Goal: Task Accomplishment & Management: Manage account settings

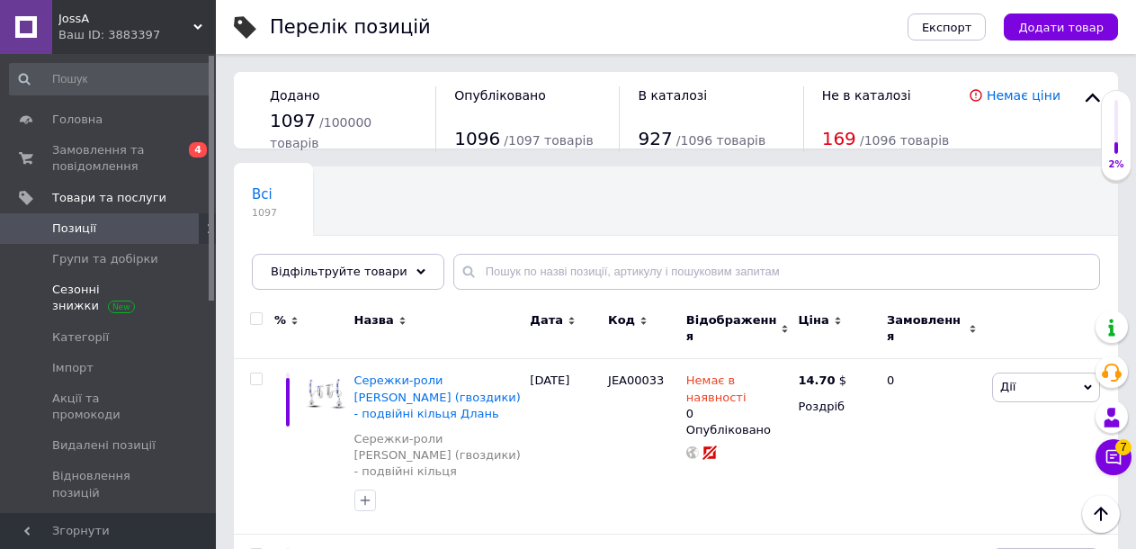
scroll to position [180, 0]
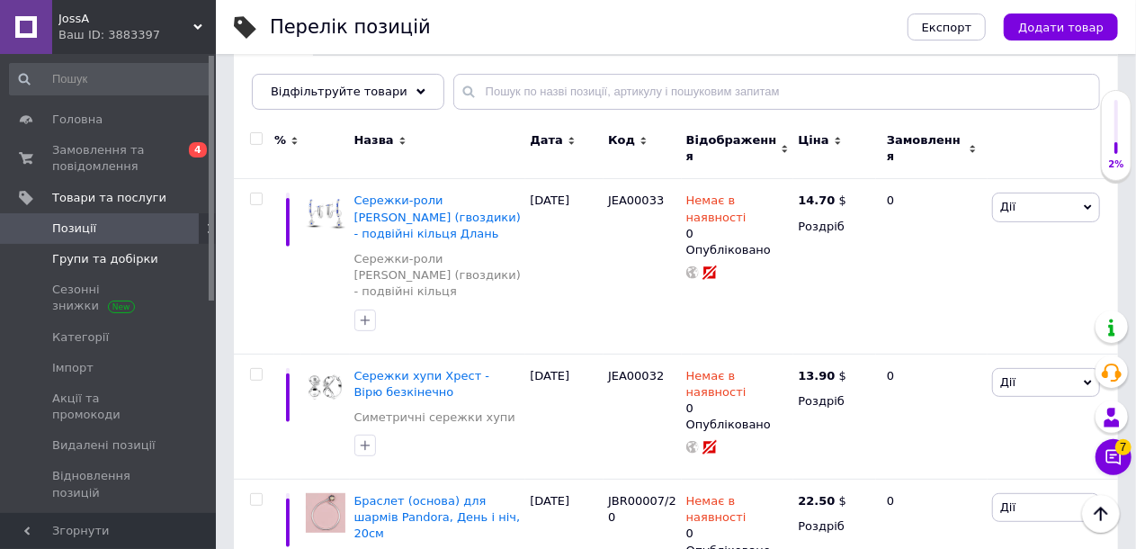
click at [90, 259] on span "Групи та добірки" at bounding box center [105, 259] width 106 height 16
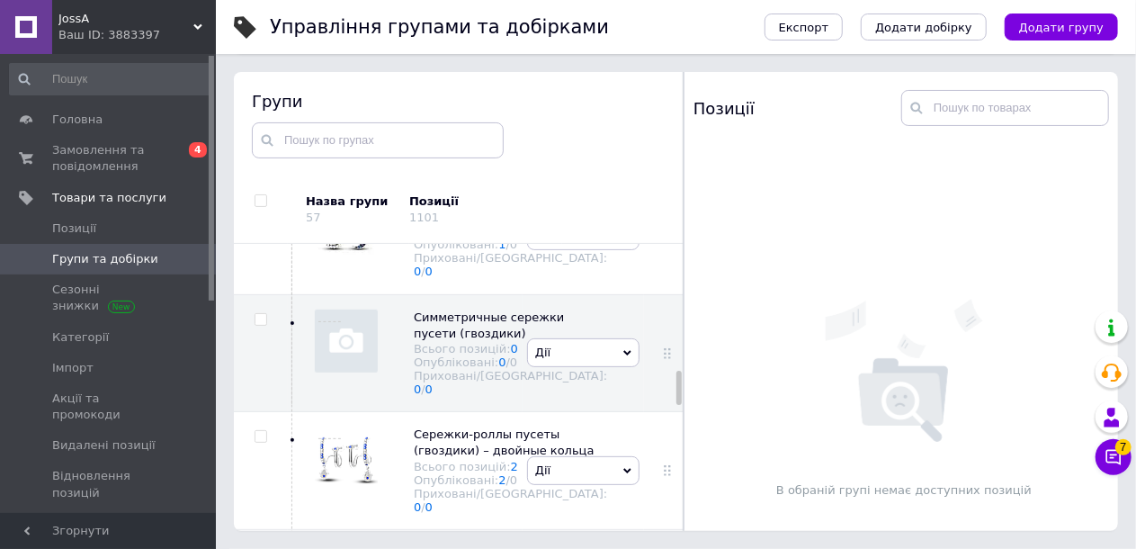
scroll to position [1061, 0]
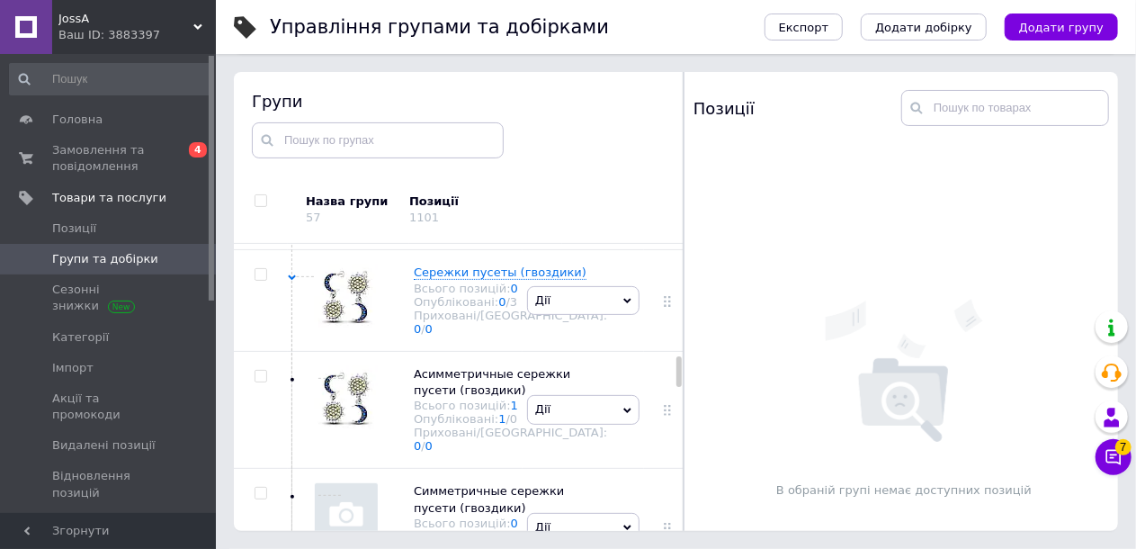
click at [571, 144] on li "Додати підгрупу" at bounding box center [583, 123] width 111 height 41
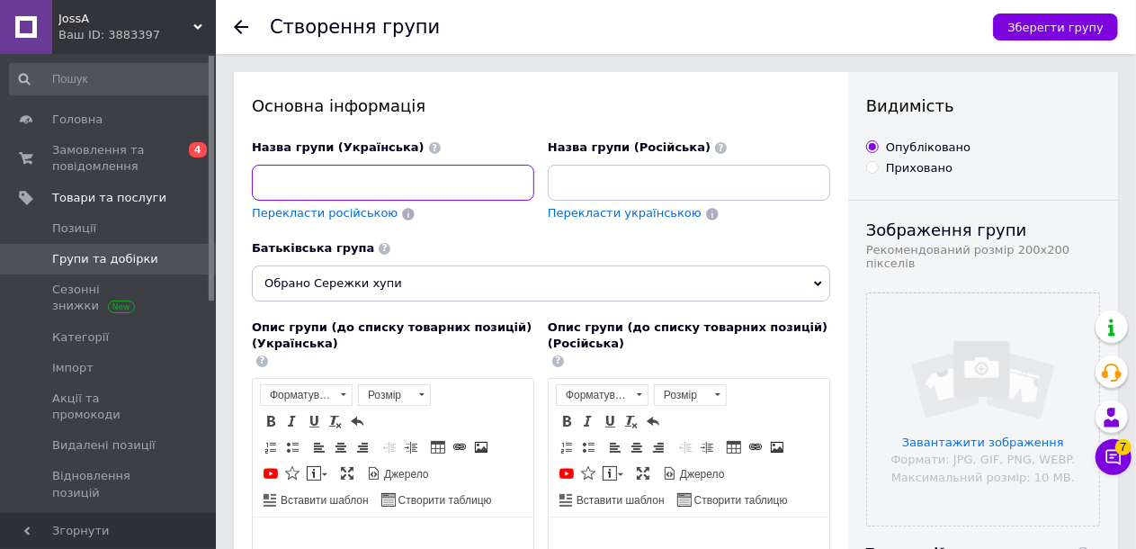
click at [375, 185] on input at bounding box center [393, 183] width 282 height 36
type input "Сережки хупи U-подібної форми"
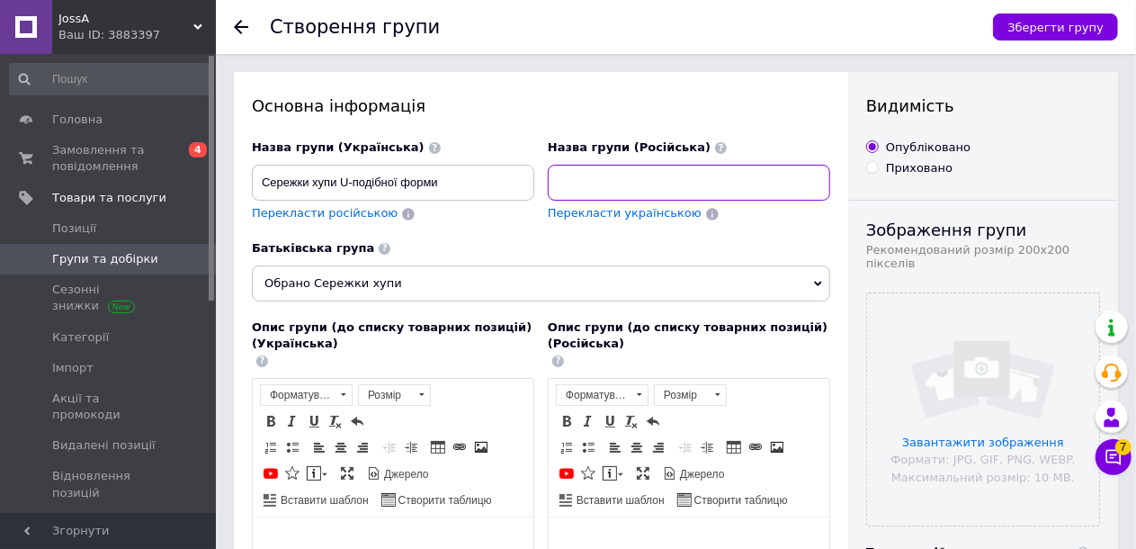
click at [601, 183] on input at bounding box center [689, 183] width 282 height 36
click at [608, 185] on input "Сережки" at bounding box center [689, 183] width 282 height 36
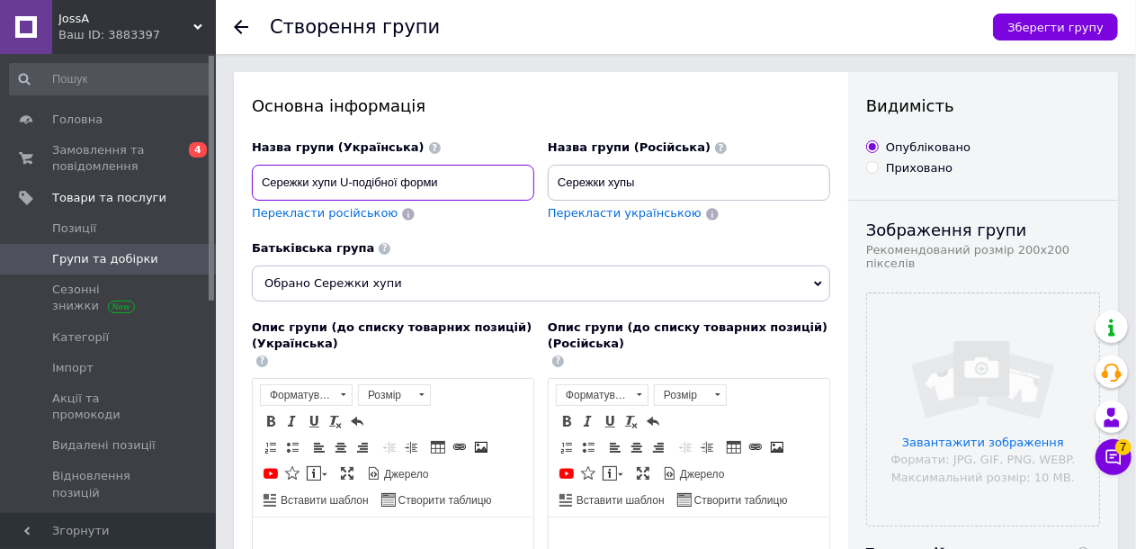
drag, startPoint x: 337, startPoint y: 174, endPoint x: 353, endPoint y: 180, distance: 17.1
click at [353, 180] on input "Сережки хупи U-подібної форми" at bounding box center [393, 183] width 282 height 36
click at [635, 182] on input "Сережки хупы" at bounding box center [689, 183] width 282 height 36
paste input "U-"
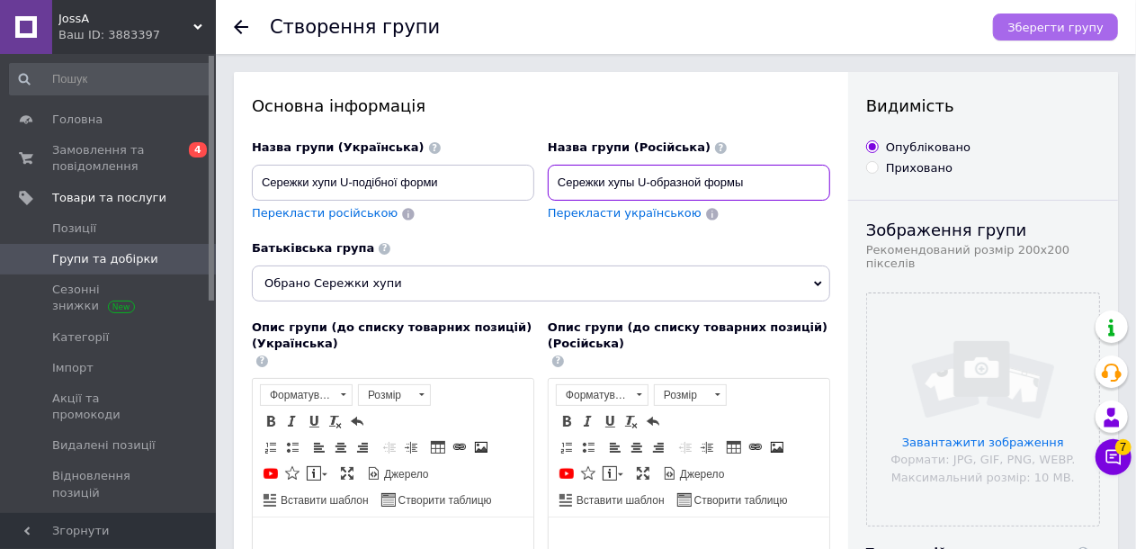
type input "Сережки хупы U-образной формы"
click at [1053, 23] on span "Зберегти групу" at bounding box center [1055, 27] width 96 height 13
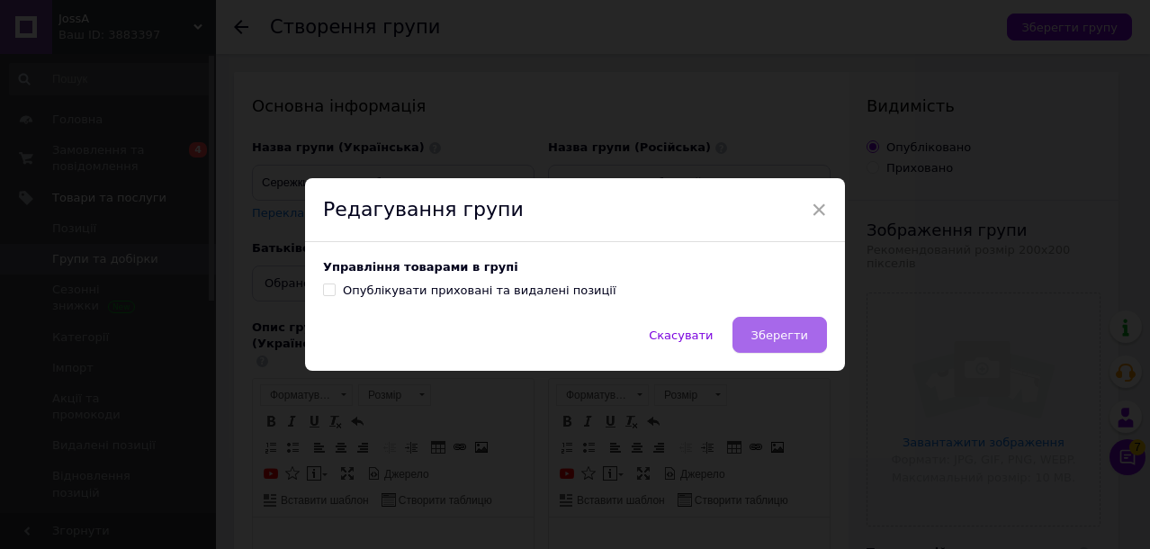
click at [784, 326] on button "Зберегти" at bounding box center [779, 335] width 94 height 36
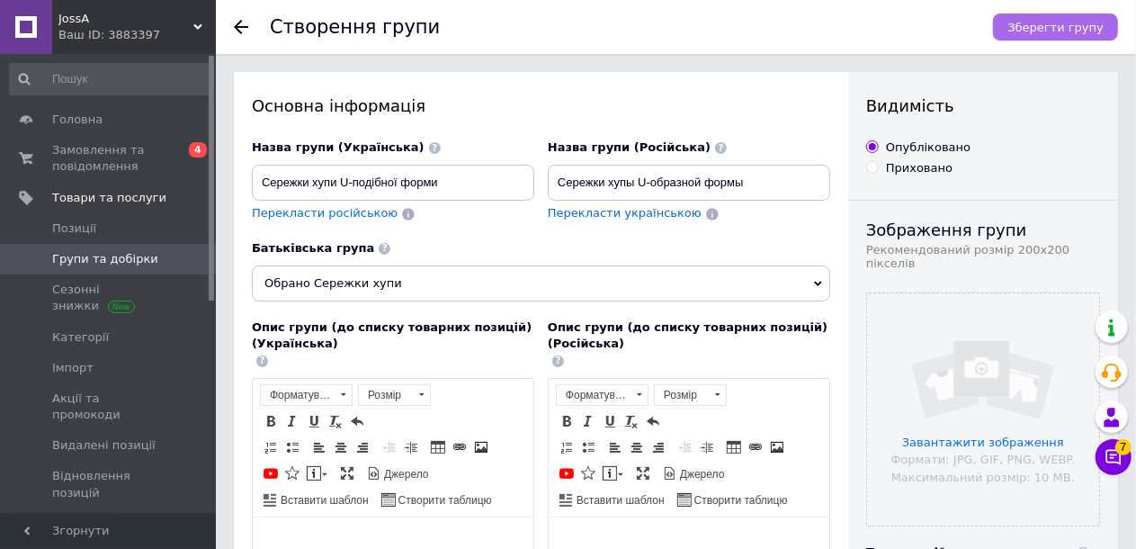
click at [1040, 17] on button "Зберегти групу" at bounding box center [1055, 26] width 125 height 27
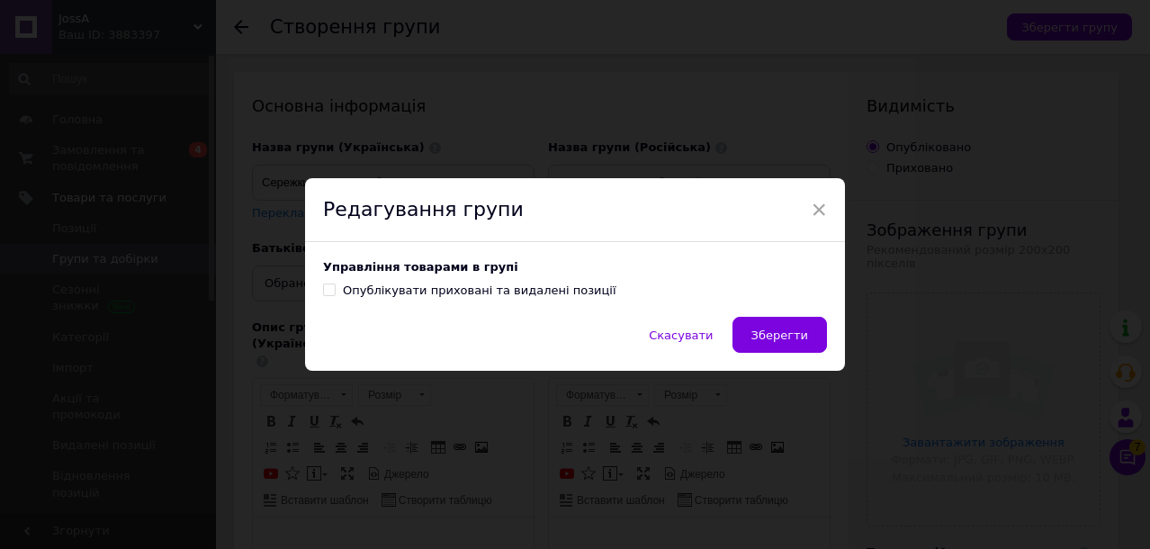
click at [780, 338] on span "Зберегти" at bounding box center [779, 334] width 57 height 13
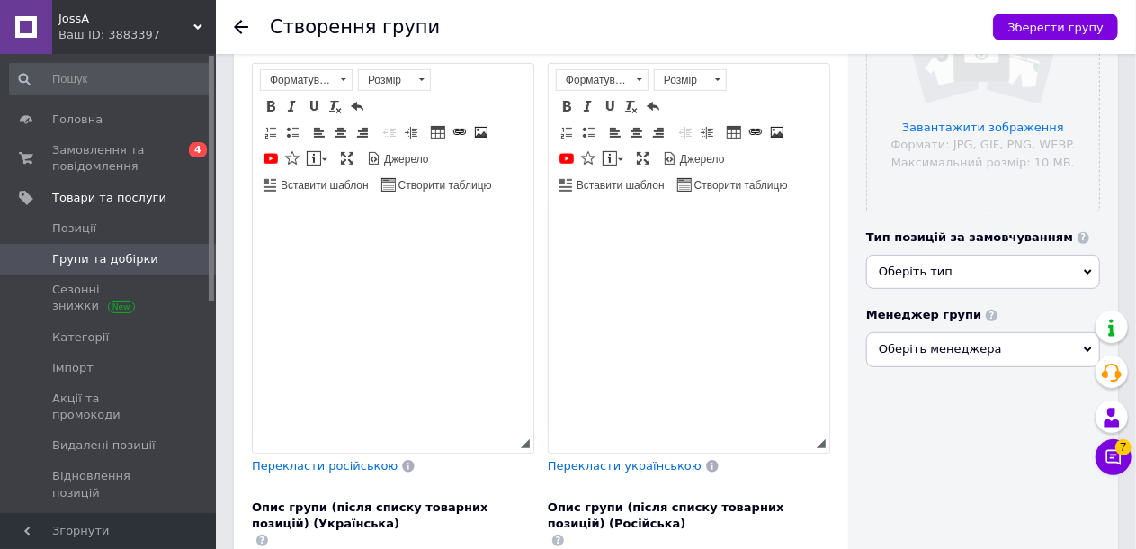
scroll to position [360, 0]
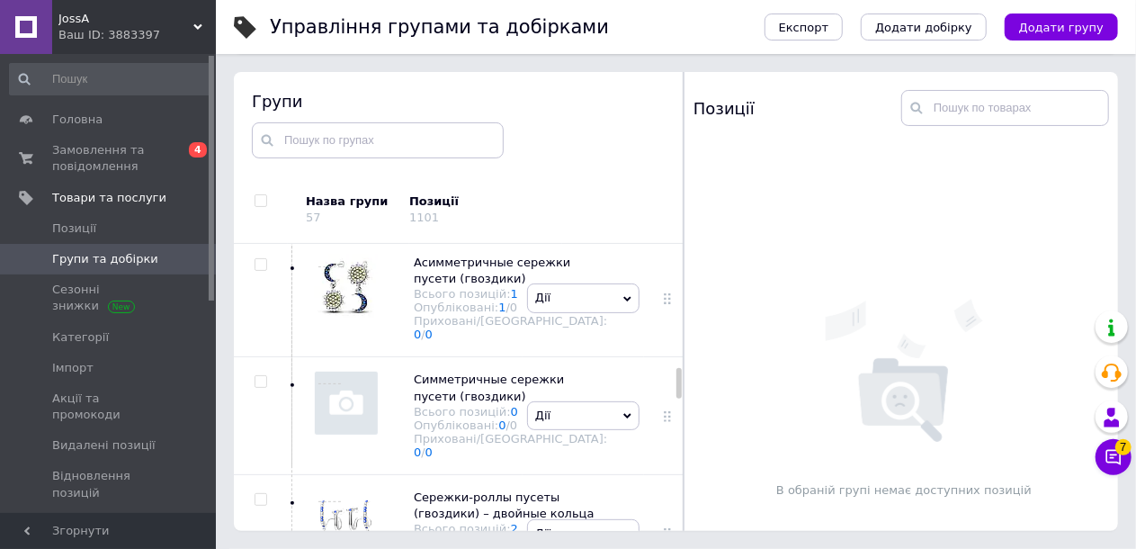
scroll to position [1083, 0]
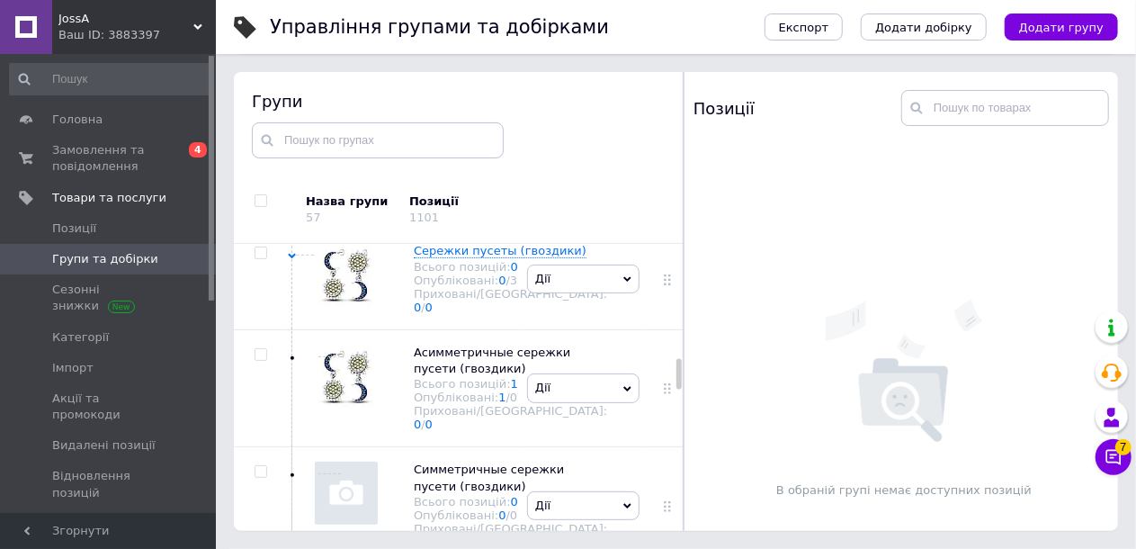
click at [568, 122] on li "Додати підгрупу" at bounding box center [583, 101] width 111 height 41
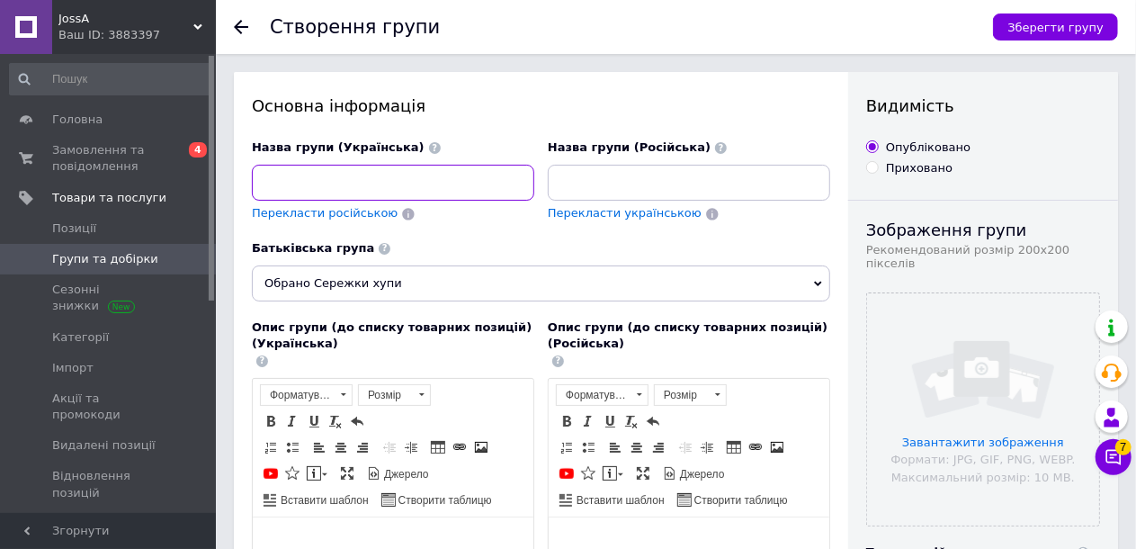
click at [278, 184] on input at bounding box center [393, 183] width 282 height 36
type input "Сережки хупи U-подібної форми"
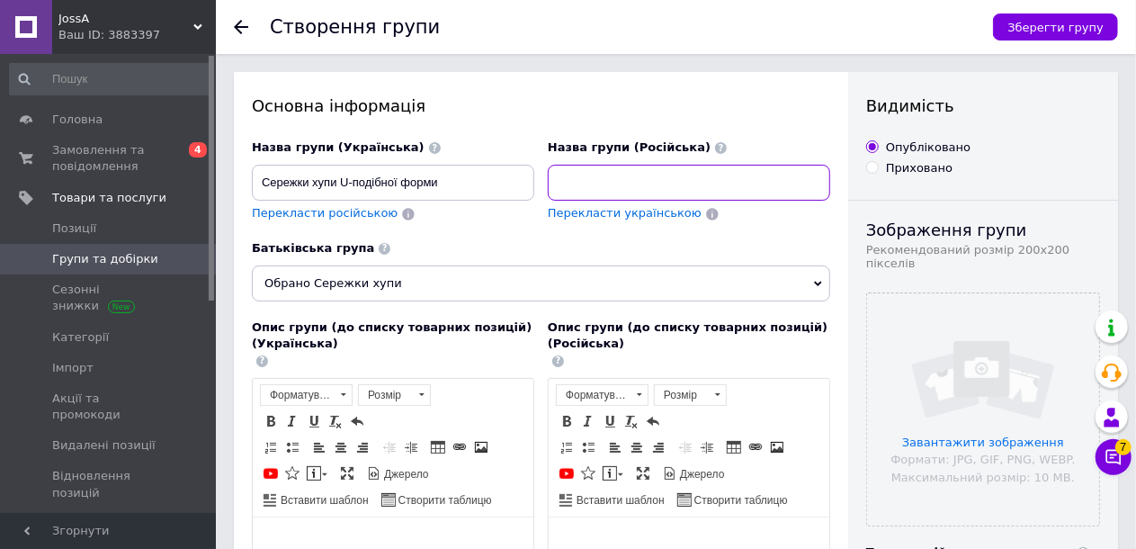
click at [609, 188] on input at bounding box center [689, 183] width 282 height 36
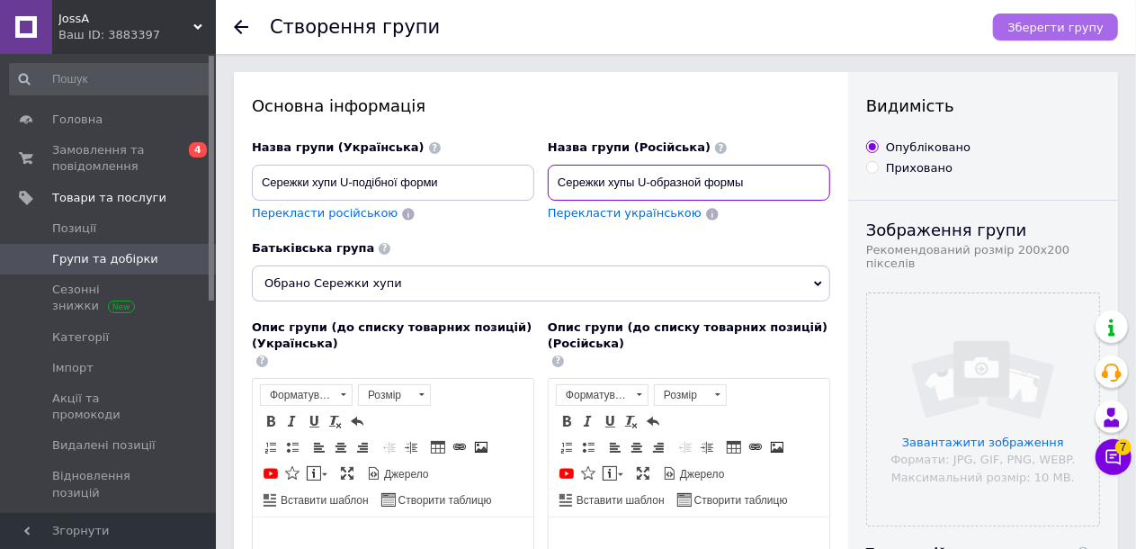
type input "Сережки хупы U-образной формы"
click at [1056, 24] on span "Зберегти групу" at bounding box center [1055, 27] width 96 height 13
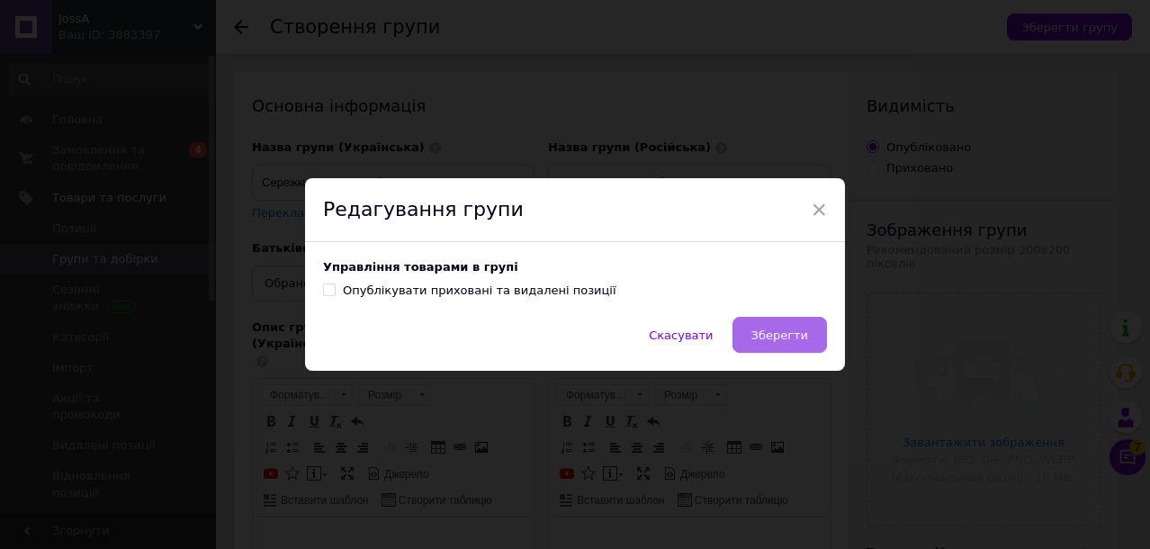
click at [774, 332] on span "Зберегти" at bounding box center [779, 334] width 57 height 13
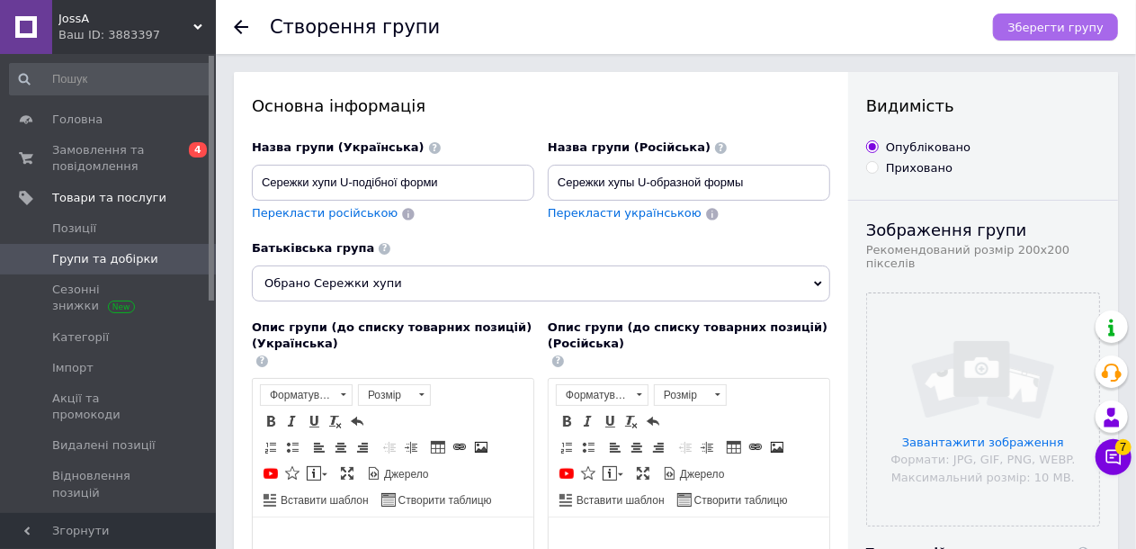
click at [1057, 36] on button "Зберегти групу" at bounding box center [1055, 26] width 125 height 27
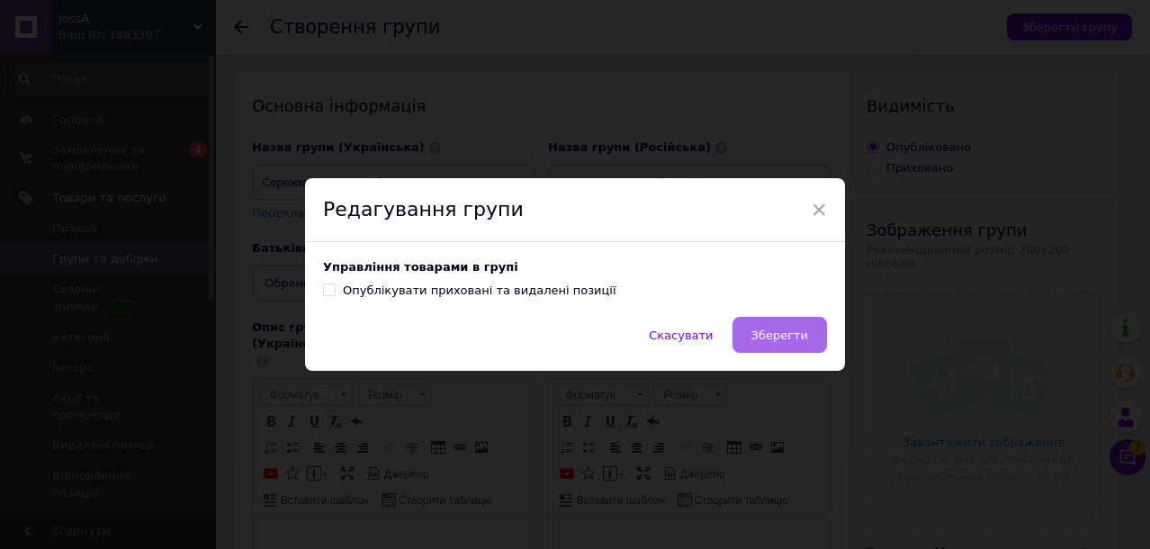
click at [801, 333] on span "Зберегти" at bounding box center [779, 334] width 57 height 13
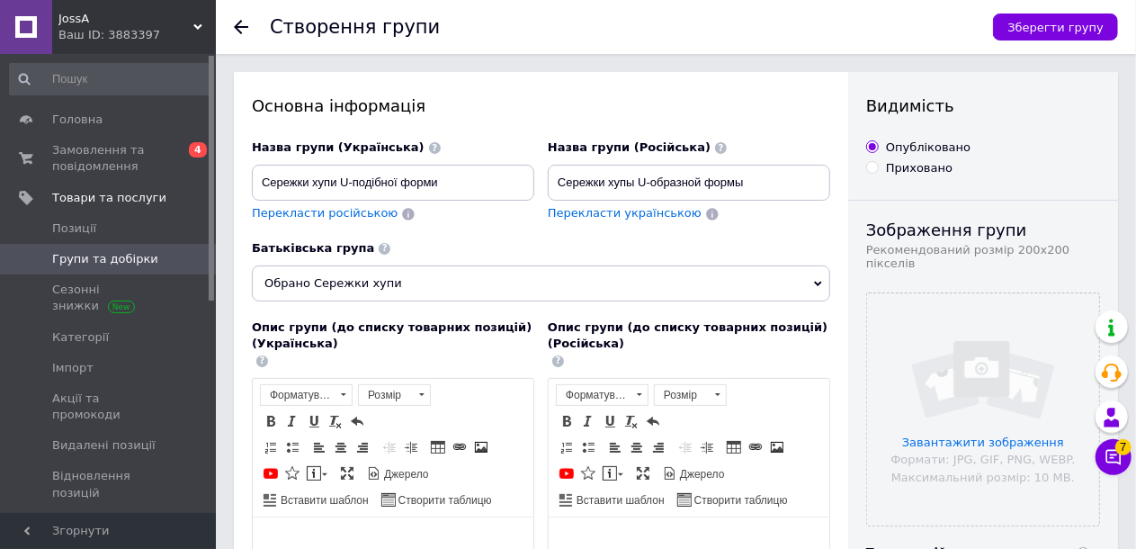
click at [84, 264] on span "Групи та добірки" at bounding box center [105, 259] width 106 height 16
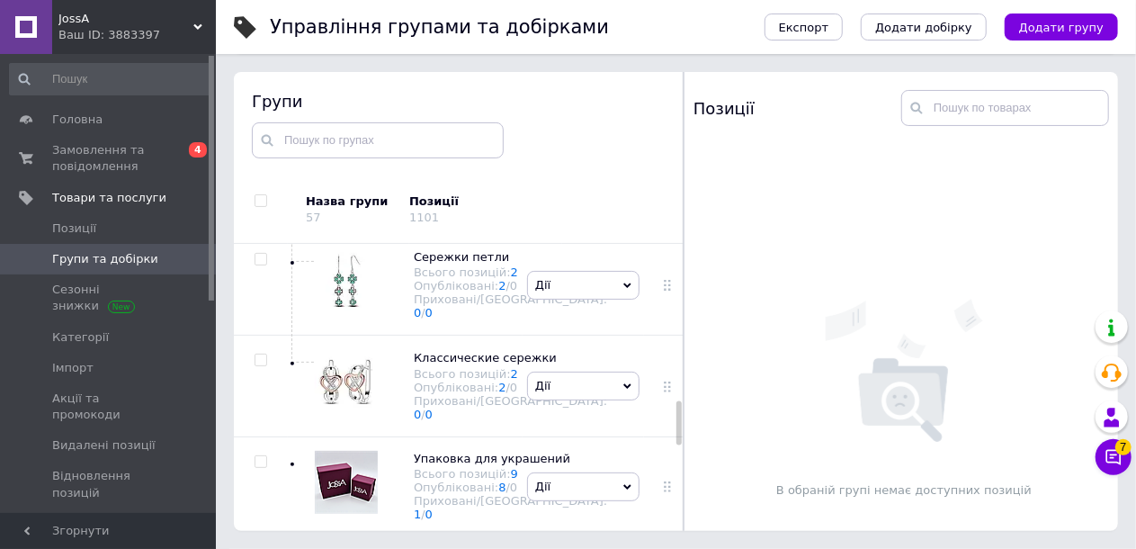
scroll to position [1026, 0]
click at [291, 64] on use at bounding box center [292, 60] width 5 height 8
click at [291, 165] on use at bounding box center [292, 161] width 5 height 8
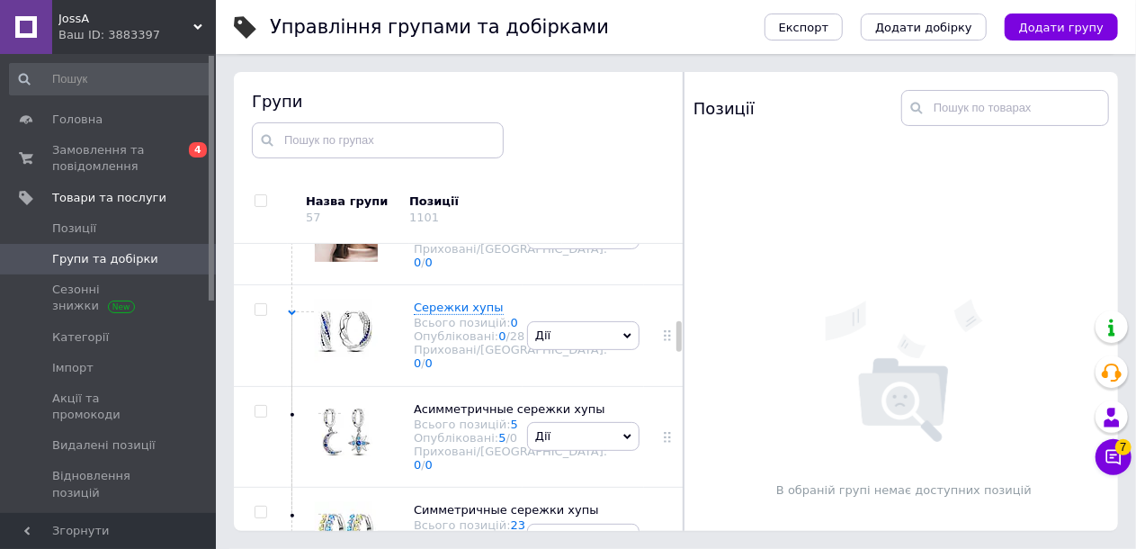
scroll to position [543, 0]
